Goal: Task Accomplishment & Management: Complete application form

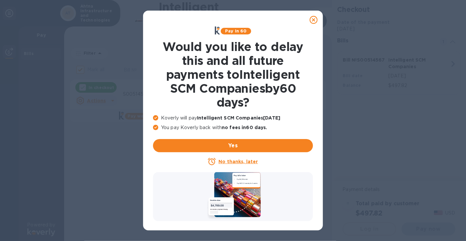
click at [313, 19] on icon at bounding box center [314, 20] width 8 height 8
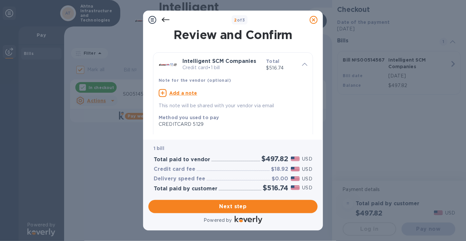
click at [191, 92] on u "Add a note" at bounding box center [183, 92] width 28 height 5
click at [172, 95] on textarea at bounding box center [228, 94] width 138 height 6
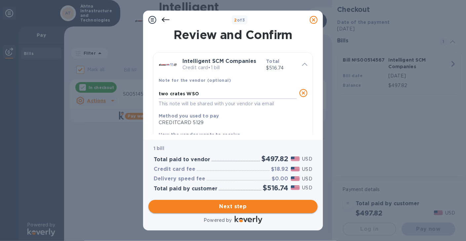
type textarea "two crates WSO"
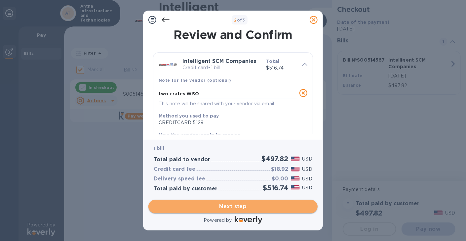
click at [235, 206] on span "Next step" at bounding box center [233, 206] width 159 height 8
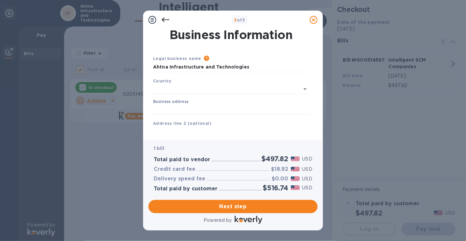
type input "[GEOGRAPHIC_DATA]"
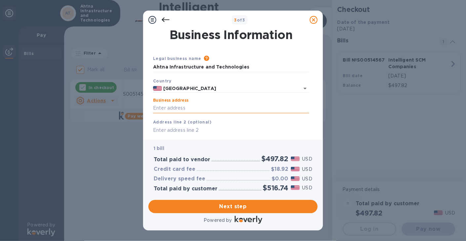
click at [198, 108] on input "Business address" at bounding box center [231, 108] width 156 height 10
type input "[STREET_ADDRESS]"
type input "suite100"
type input "anchorage"
type input "[US_STATE]"
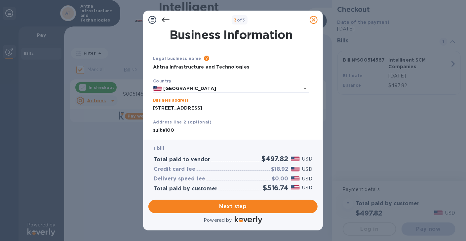
type input "99503"
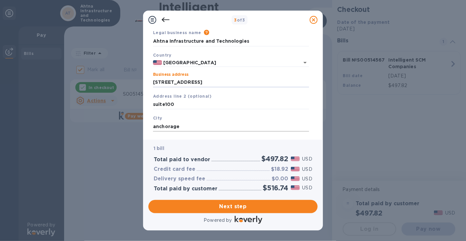
scroll to position [33, 0]
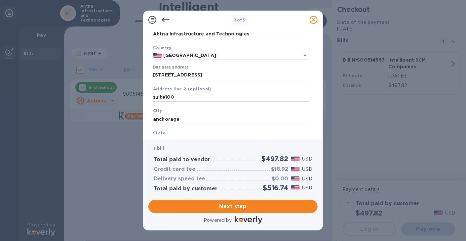
drag, startPoint x: 165, startPoint y: 98, endPoint x: 191, endPoint y: 123, distance: 35.8
click at [165, 99] on input "suite100" at bounding box center [231, 97] width 156 height 10
type input "suite 100"
drag, startPoint x: 185, startPoint y: 121, endPoint x: 151, endPoint y: 118, distance: 34.2
click at [151, 118] on div "City anchorage" at bounding box center [230, 115] width 161 height 22
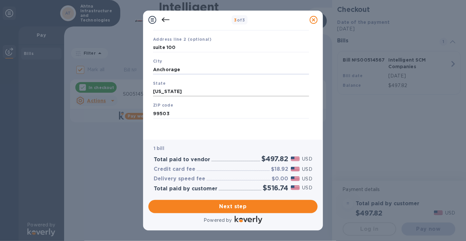
scroll to position [83, 0]
type input "Anchorage"
drag, startPoint x: 176, startPoint y: 90, endPoint x: 148, endPoint y: 90, distance: 28.1
click at [148, 90] on div "Business Information Legal business name Please provide the legal name that app…" at bounding box center [233, 84] width 180 height 110
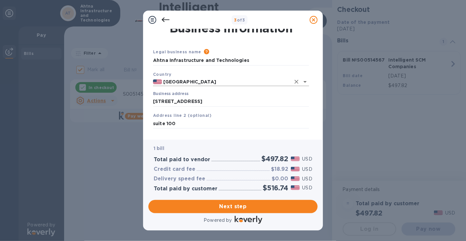
scroll to position [6, 0]
type input "AK"
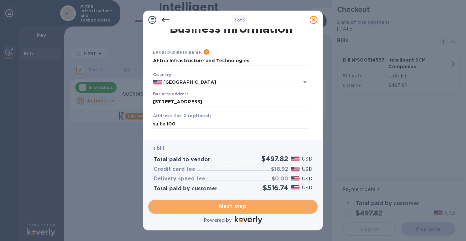
click at [235, 209] on span "Next step" at bounding box center [233, 206] width 159 height 8
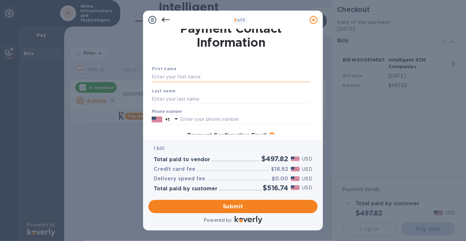
click at [173, 76] on input "text" at bounding box center [231, 77] width 159 height 10
type input "[PERSON_NAME]"
type input "9076872525"
type input "[EMAIL_ADDRESS][DOMAIN_NAME]"
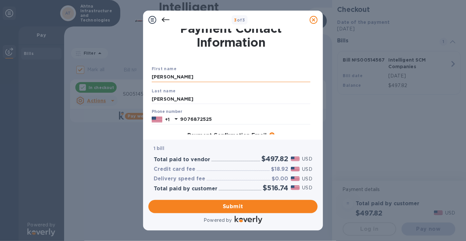
type input "[EMAIL_ADDRESS][DOMAIN_NAME]"
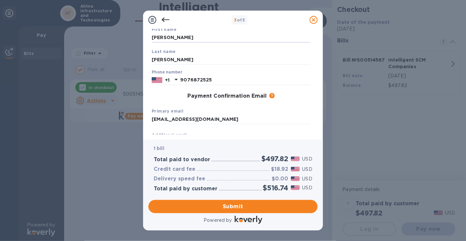
scroll to position [50, 0]
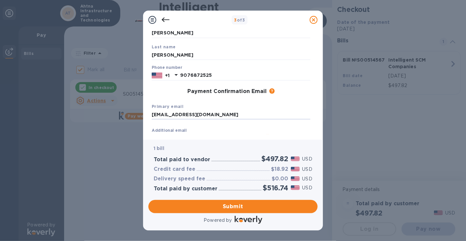
drag, startPoint x: 213, startPoint y: 116, endPoint x: 136, endPoint y: 114, distance: 76.7
click at [149, 113] on div "Payment Contact Information First name [PERSON_NAME] Last name [PERSON_NAME] Ph…" at bounding box center [232, 81] width 169 height 105
type input "[EMAIL_ADDRESS][DOMAIN_NAME]"
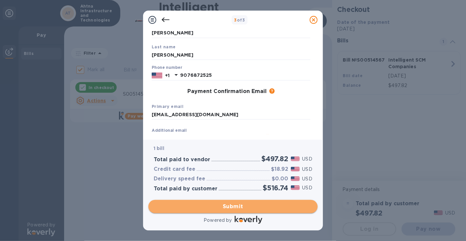
click at [239, 206] on span "Submit" at bounding box center [233, 206] width 159 height 8
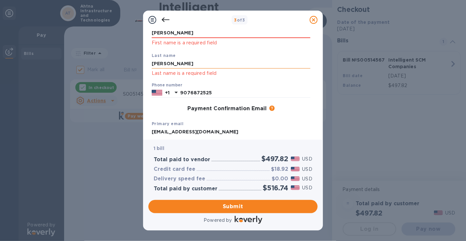
click at [176, 64] on input "[PERSON_NAME]" at bounding box center [231, 64] width 159 height 10
drag, startPoint x: 186, startPoint y: 64, endPoint x: 143, endPoint y: 59, distance: 43.6
click at [143, 59] on div "Payment Contact Information First name [PERSON_NAME] First name is a required f…" at bounding box center [233, 84] width 180 height 110
type input "[PERSON_NAME]"
click at [179, 40] on p "First name is a required field" at bounding box center [231, 43] width 159 height 8
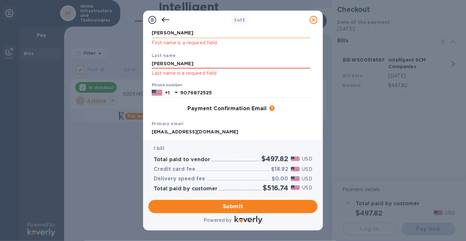
click at [169, 34] on input "[PERSON_NAME]" at bounding box center [231, 33] width 159 height 10
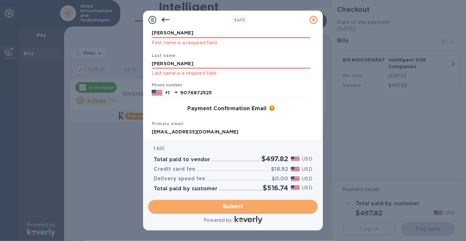
click at [230, 206] on span "Submit" at bounding box center [233, 206] width 159 height 8
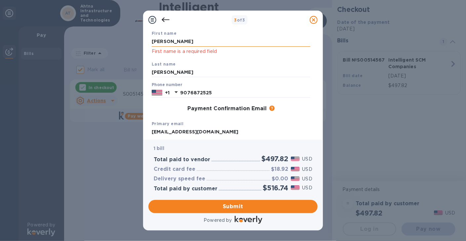
scroll to position [39, 0]
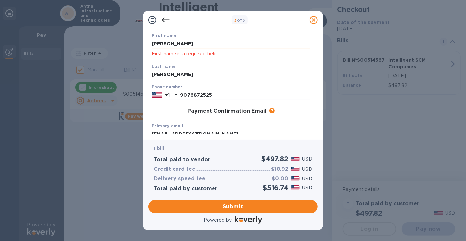
click at [175, 48] on input "[PERSON_NAME]" at bounding box center [231, 44] width 159 height 10
drag, startPoint x: 176, startPoint y: 44, endPoint x: 149, endPoint y: 44, distance: 26.4
click at [149, 44] on div "Payment Contact Information First name [PERSON_NAME] First name is a required f…" at bounding box center [232, 81] width 169 height 105
type input "[PERSON_NAME]"
click at [229, 206] on span "Submit" at bounding box center [233, 206] width 159 height 8
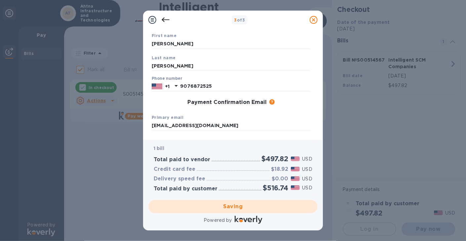
checkbox input "false"
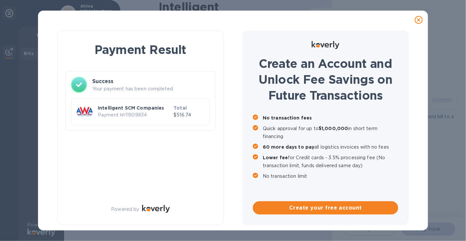
scroll to position [0, 0]
